Goal: Complete application form

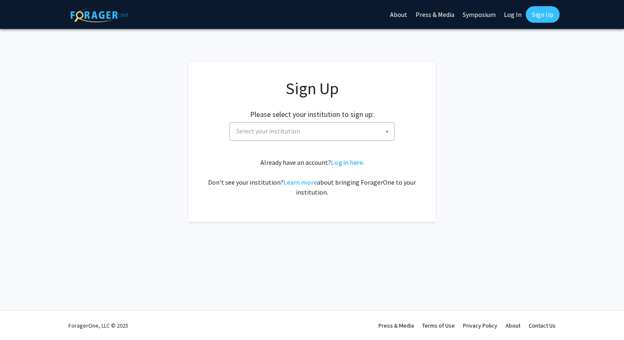
click at [352, 136] on span "Select your institution" at bounding box center [313, 131] width 161 height 17
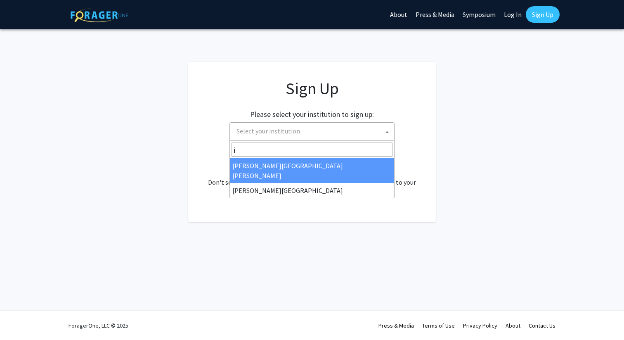
type input "j"
select select "1"
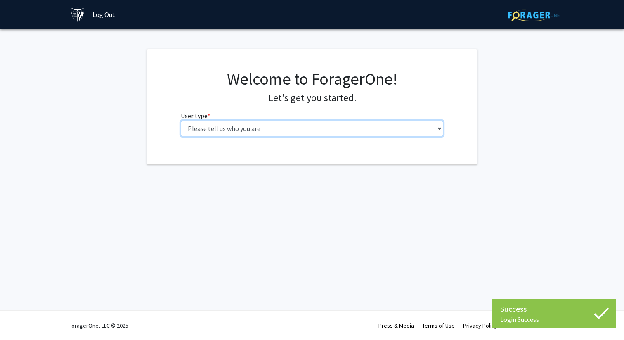
click at [342, 134] on select "Please tell us who you are Undergraduate Student Master's Student Doctoral Cand…" at bounding box center [312, 128] width 263 height 16
select select "2: masters"
click at [181, 120] on select "Please tell us who you are Undergraduate Student Master's Student Doctoral Cand…" at bounding box center [312, 128] width 263 height 16
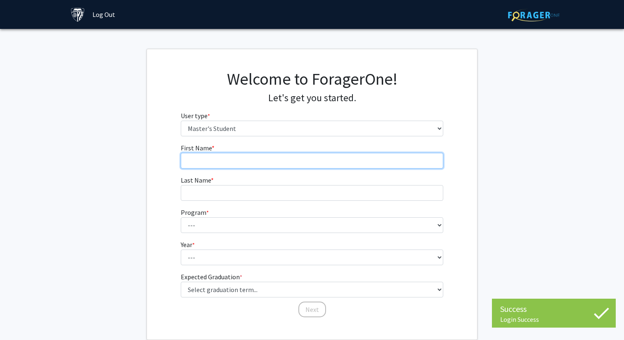
click at [378, 154] on input "First Name * required" at bounding box center [312, 161] width 263 height 16
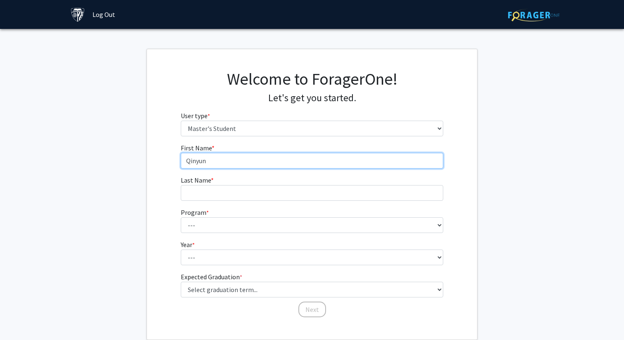
type input "Qinyun"
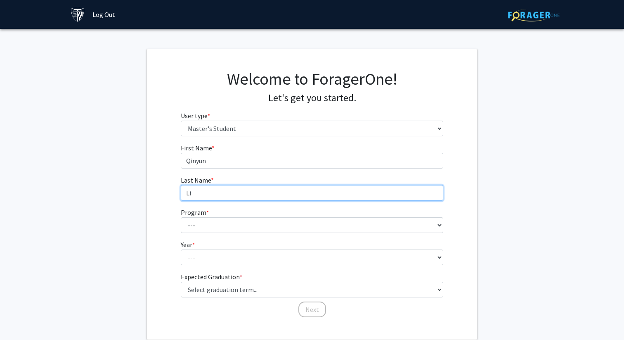
type input "Li"
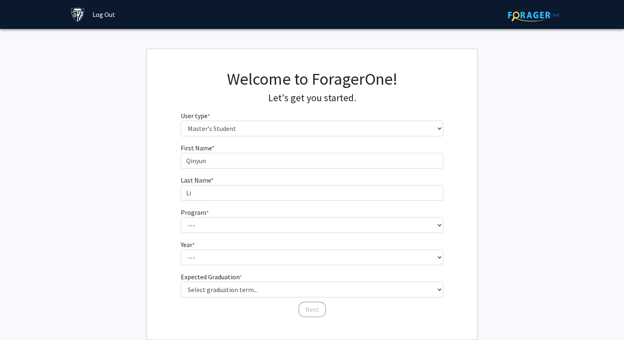
click at [356, 237] on form "First Name * required Qinyun Last Name * required Li Program * required --- Ana…" at bounding box center [312, 226] width 263 height 167
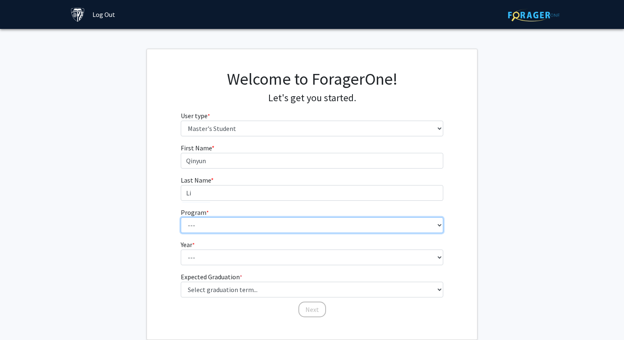
click at [344, 230] on select "--- Anatomy Education Applied and Computational Mathematics Applied Biomedical …" at bounding box center [312, 225] width 263 height 16
select select "63: 51"
click at [181, 217] on select "--- Anatomy Education Applied and Computational Mathematics Applied Biomedical …" at bounding box center [312, 225] width 263 height 16
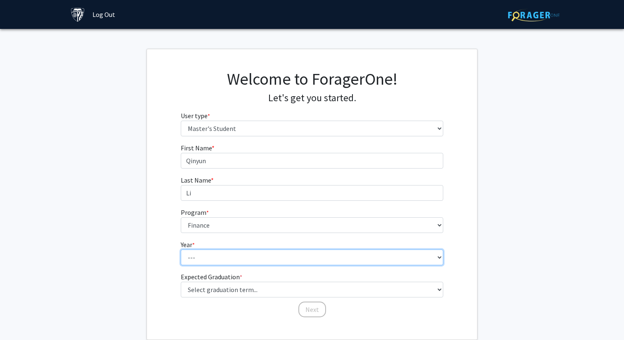
click at [233, 255] on select "--- First Year Second Year" at bounding box center [312, 257] width 263 height 16
select select "1: first_year"
click at [181, 249] on select "--- First Year Second Year" at bounding box center [312, 257] width 263 height 16
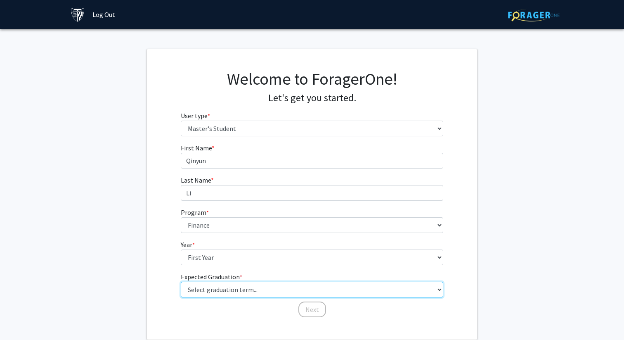
click at [225, 284] on select "Select graduation term... Spring 2025 Summer 2025 Fall 2025 Winter 2025 Spring …" at bounding box center [312, 289] width 263 height 16
select select "6: summer_2026"
click at [181, 281] on select "Select graduation term... Spring 2025 Summer 2025 Fall 2025 Winter 2025 Spring …" at bounding box center [312, 289] width 263 height 16
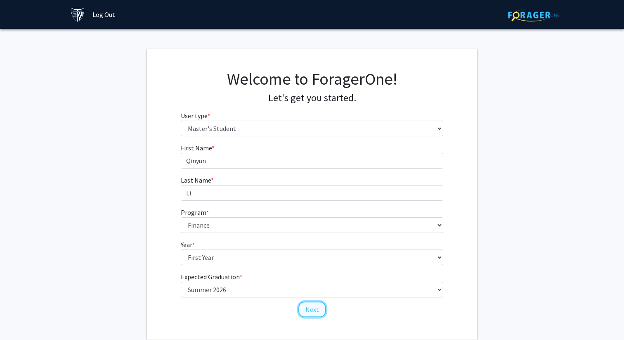
click at [311, 312] on button "Next" at bounding box center [312, 309] width 28 height 16
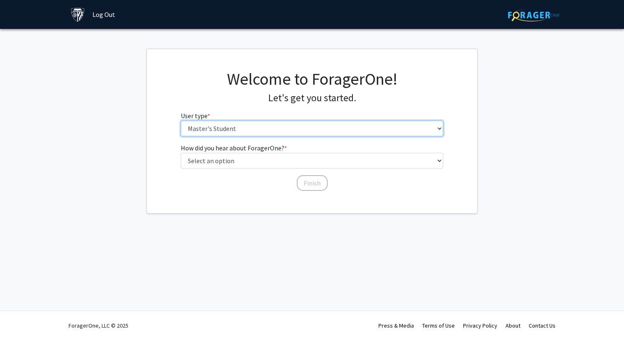
click at [286, 127] on select "Please tell us who you are Undergraduate Student Master's Student Doctoral Cand…" at bounding box center [312, 128] width 263 height 16
click at [181, 120] on select "Please tell us who you are Undergraduate Student Master's Student Doctoral Cand…" at bounding box center [312, 128] width 263 height 16
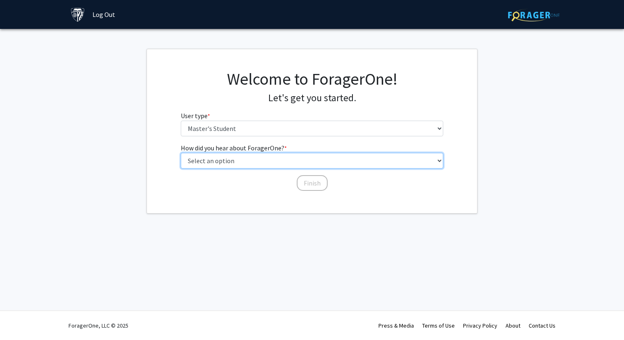
click at [271, 159] on select "Select an option Peer/student recommendation Faculty/staff recommendation Unive…" at bounding box center [312, 161] width 263 height 16
select select "3: university_website"
click at [181, 153] on select "Select an option Peer/student recommendation Faculty/staff recommendation Unive…" at bounding box center [312, 161] width 263 height 16
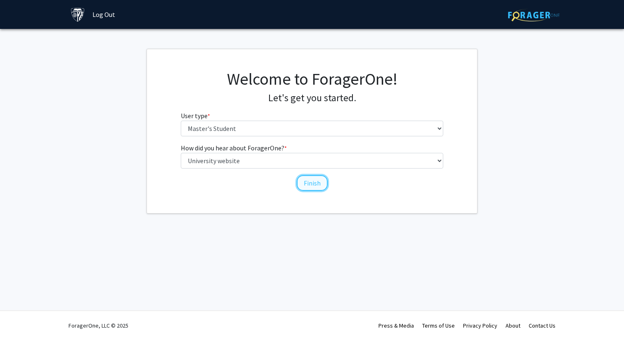
click at [304, 182] on button "Finish" at bounding box center [312, 183] width 31 height 16
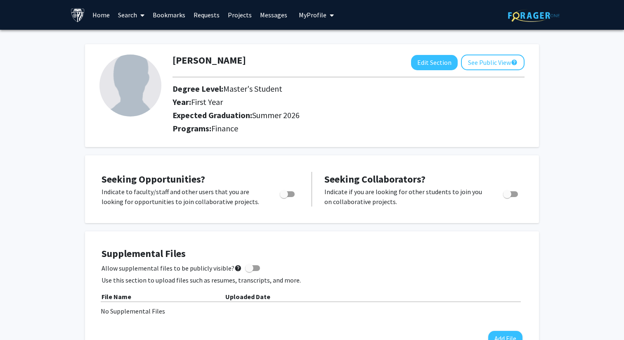
click at [128, 19] on link "Search" at bounding box center [131, 14] width 35 height 29
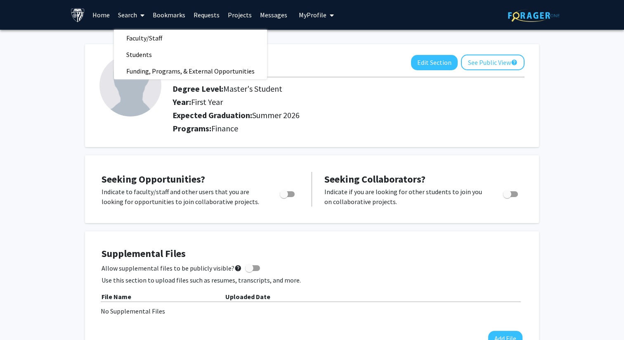
click at [158, 17] on link "Bookmarks" at bounding box center [169, 14] width 41 height 29
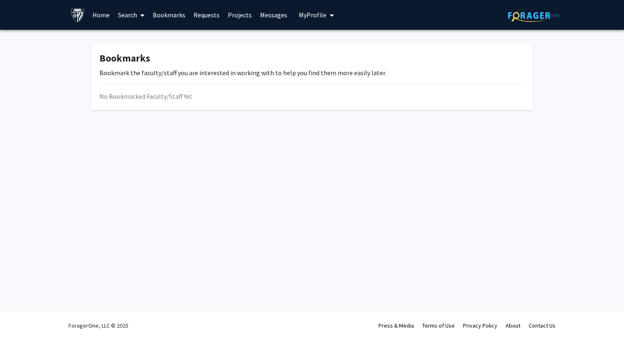
click at [207, 18] on link "Requests" at bounding box center [206, 14] width 34 height 29
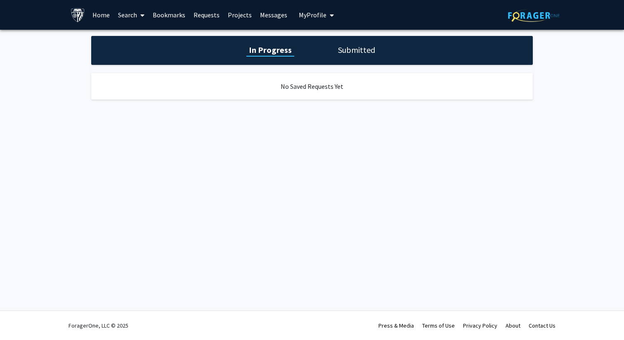
click at [243, 19] on link "Projects" at bounding box center [240, 14] width 32 height 29
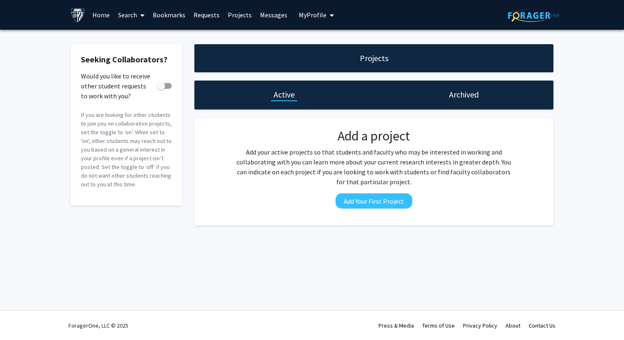
click at [264, 18] on link "Messages" at bounding box center [273, 14] width 35 height 29
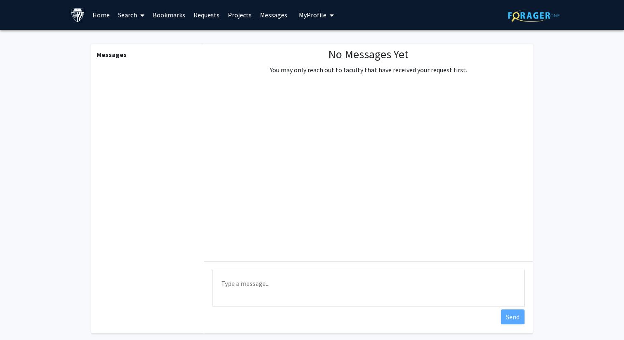
click at [100, 15] on link "Home" at bounding box center [101, 14] width 26 height 29
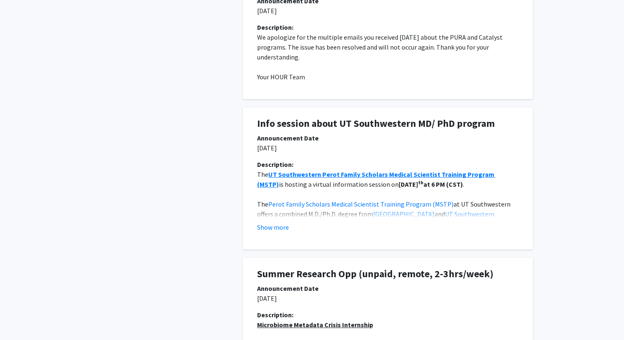
scroll to position [684, 0]
